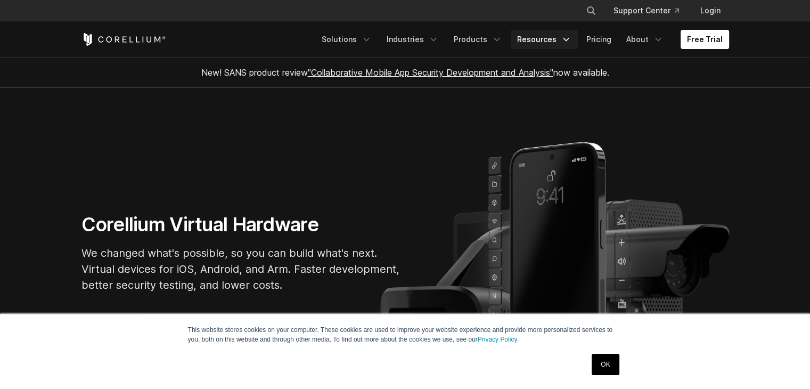
click at [555, 39] on link "Resources" at bounding box center [544, 39] width 67 height 19
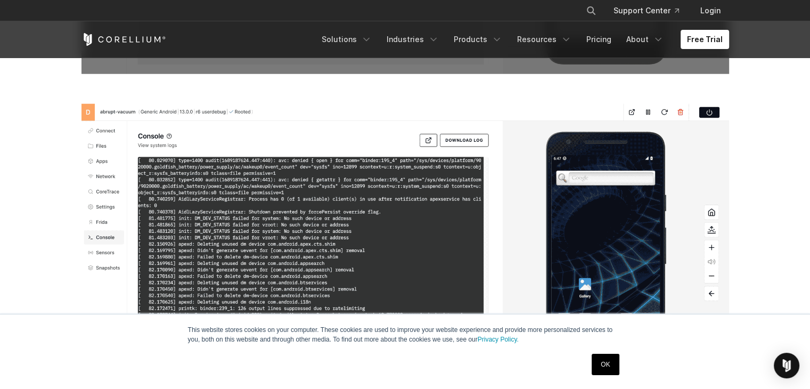
scroll to position [2849, 0]
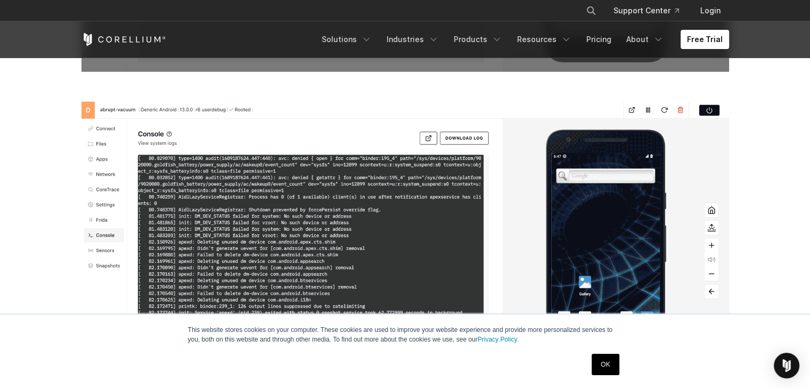
click at [610, 364] on link "OK" at bounding box center [605, 364] width 27 height 21
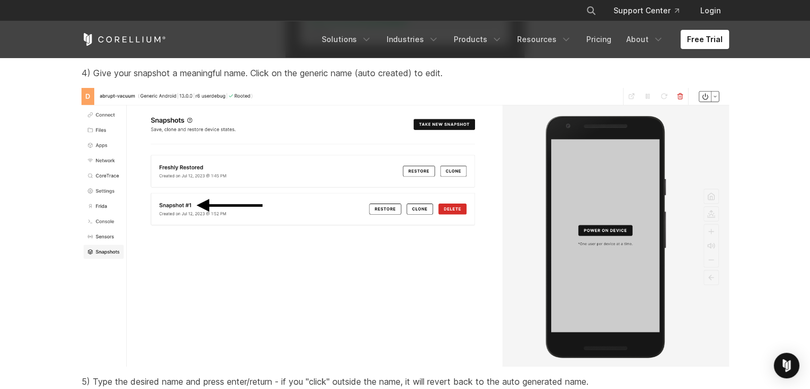
scroll to position [4353, 0]
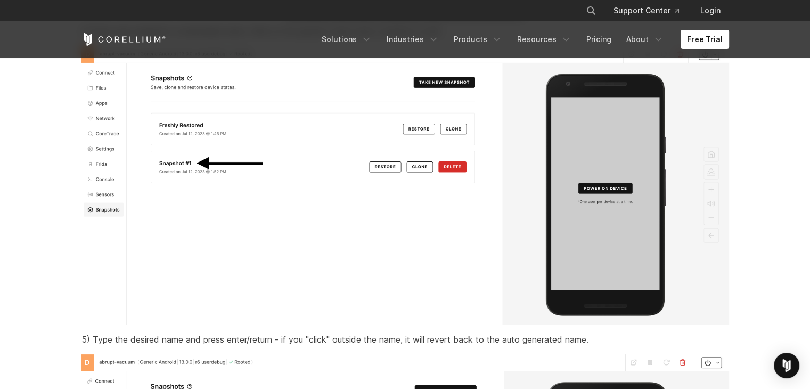
click at [518, 204] on img at bounding box center [406, 185] width 648 height 279
click at [508, 238] on img at bounding box center [406, 185] width 648 height 279
click at [450, 242] on img at bounding box center [406, 185] width 648 height 279
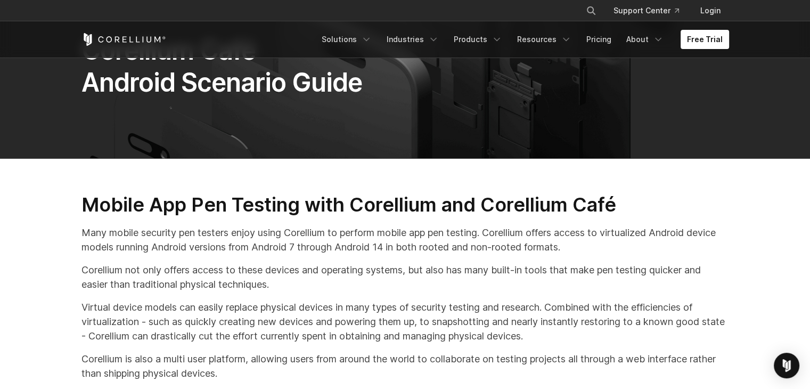
scroll to position [0, 0]
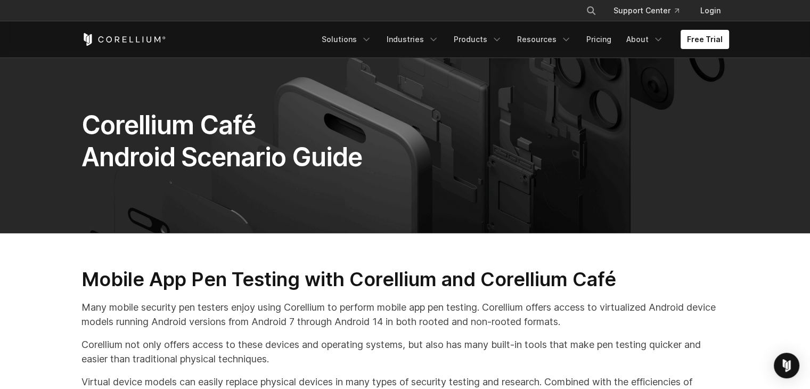
click at [378, 281] on h2 "Mobile App Pen Testing with Corellium and Corellium Café" at bounding box center [406, 279] width 648 height 24
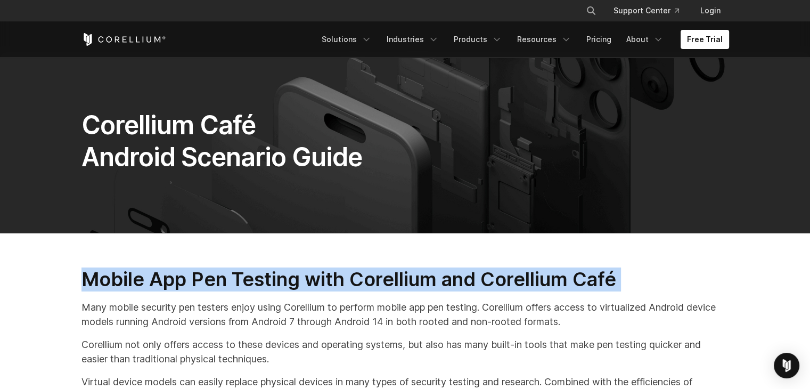
drag, startPoint x: 378, startPoint y: 281, endPoint x: 488, endPoint y: 283, distance: 110.3
click at [488, 283] on h2 "Mobile App Pen Testing with Corellium and Corellium Café" at bounding box center [406, 279] width 648 height 24
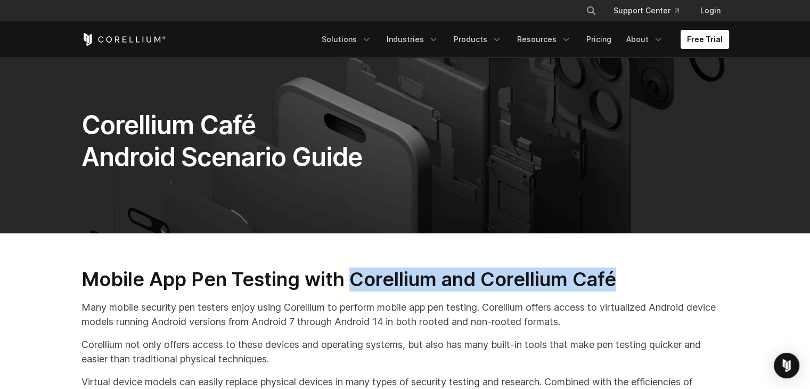
drag, startPoint x: 350, startPoint y: 278, endPoint x: 639, endPoint y: 284, distance: 289.4
click at [639, 284] on h2 "Mobile App Pen Testing with Corellium and Corellium Café" at bounding box center [406, 279] width 648 height 24
copy h2 "Corellium and Corellium Café"
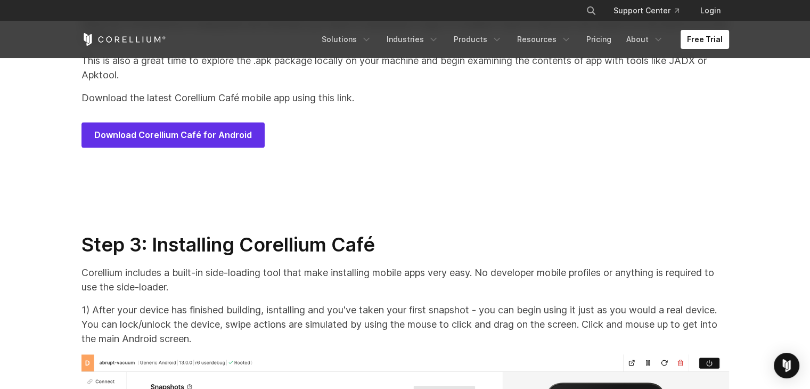
scroll to position [5462, 0]
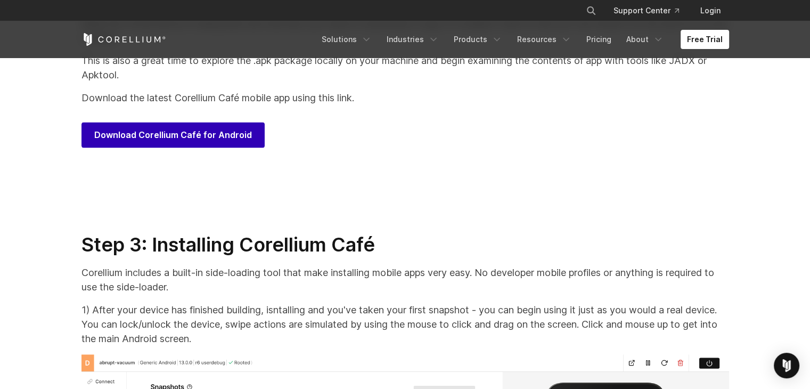
click at [186, 148] on link "Download Corellium Café for Android" at bounding box center [173, 135] width 183 height 26
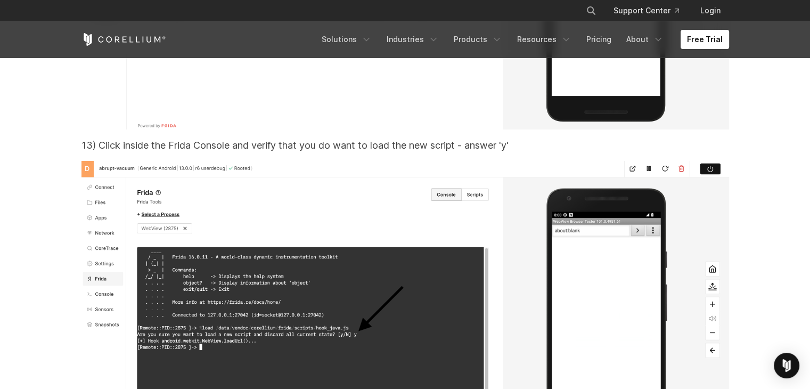
scroll to position [19826, 0]
